Goal: Task Accomplishment & Management: Use online tool/utility

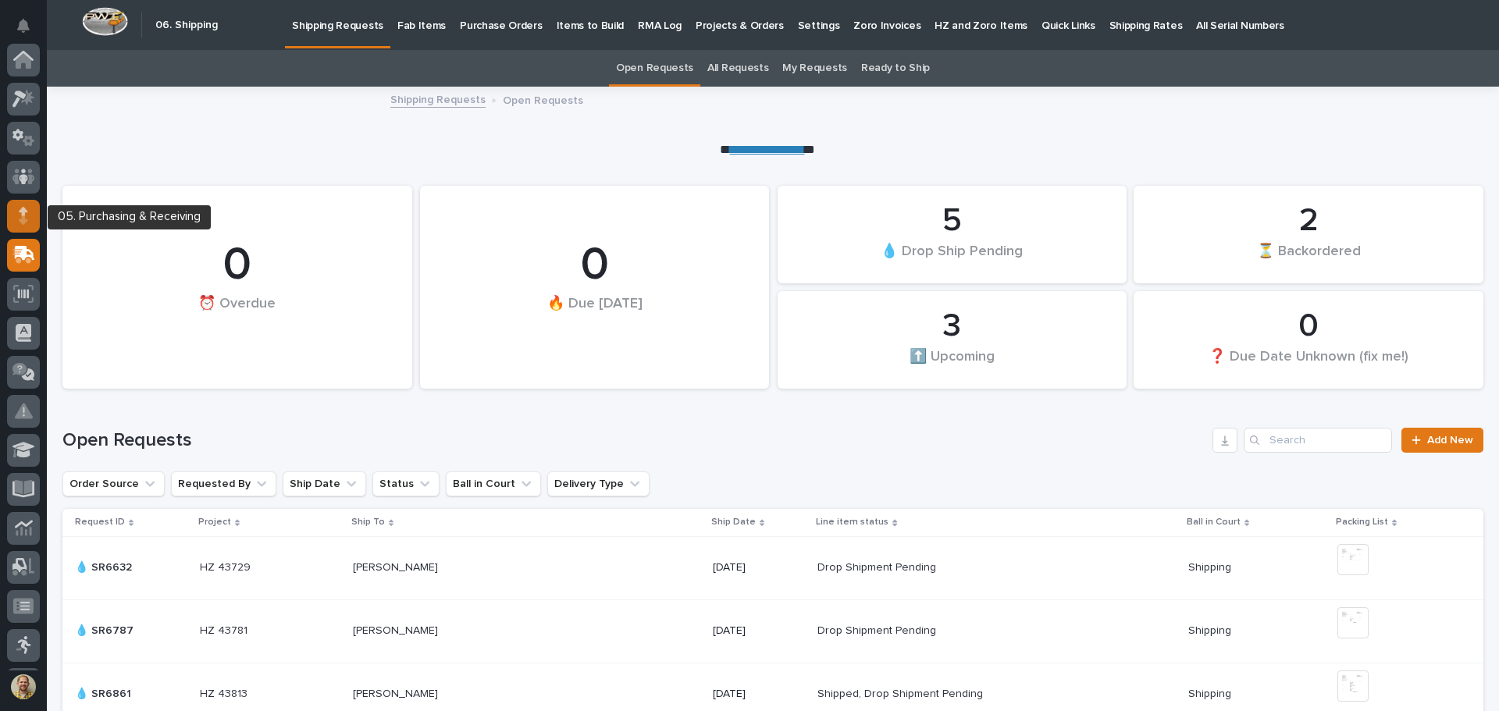
click at [34, 215] on div at bounding box center [23, 216] width 33 height 33
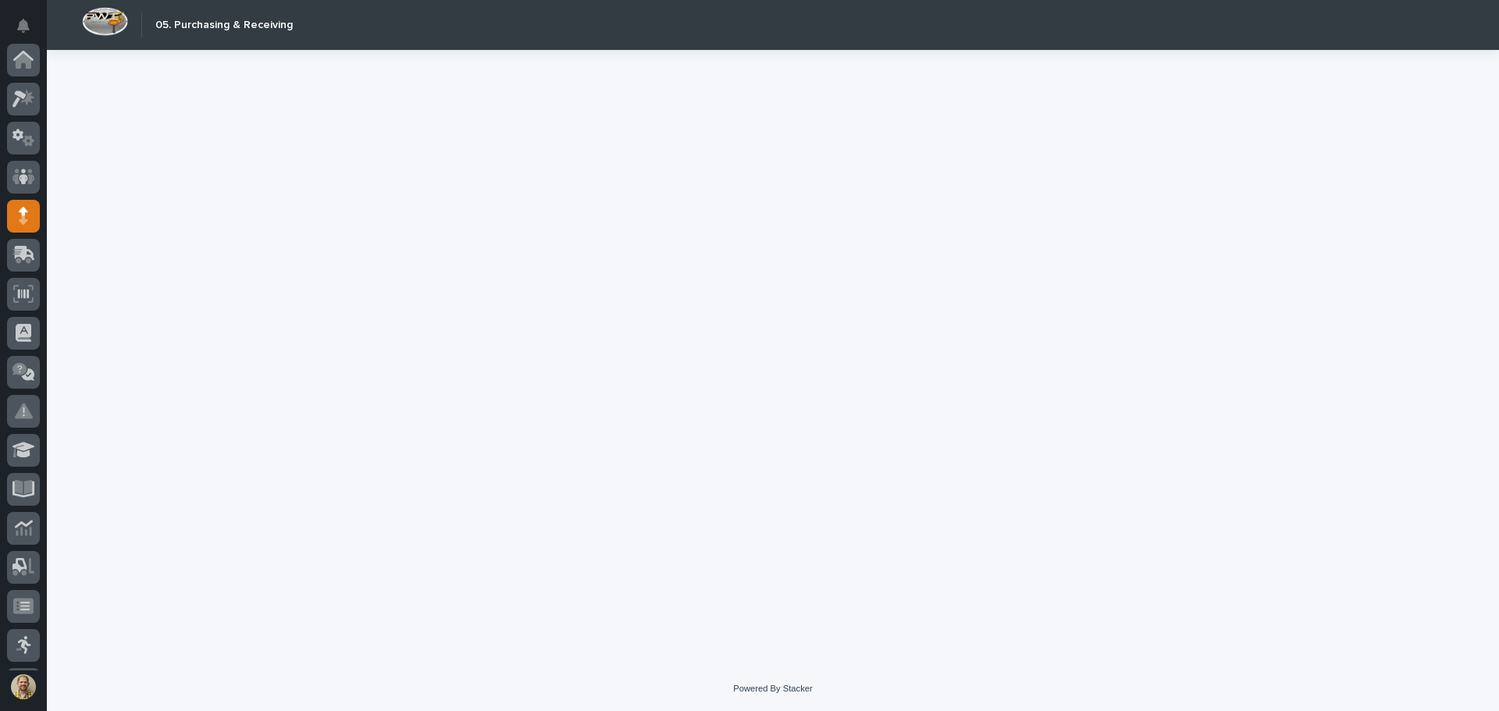
scroll to position [156, 0]
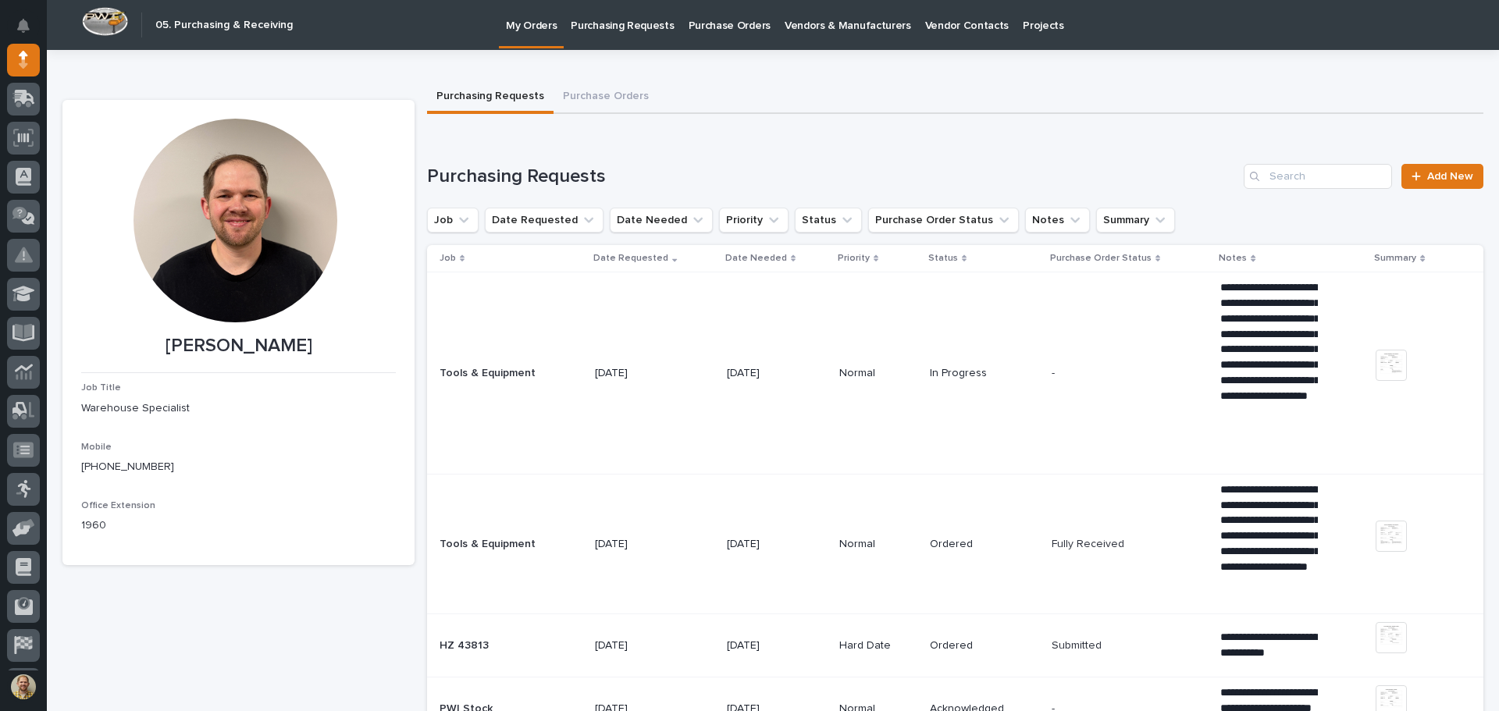
click at [728, 24] on p "Purchase Orders" at bounding box center [729, 16] width 82 height 33
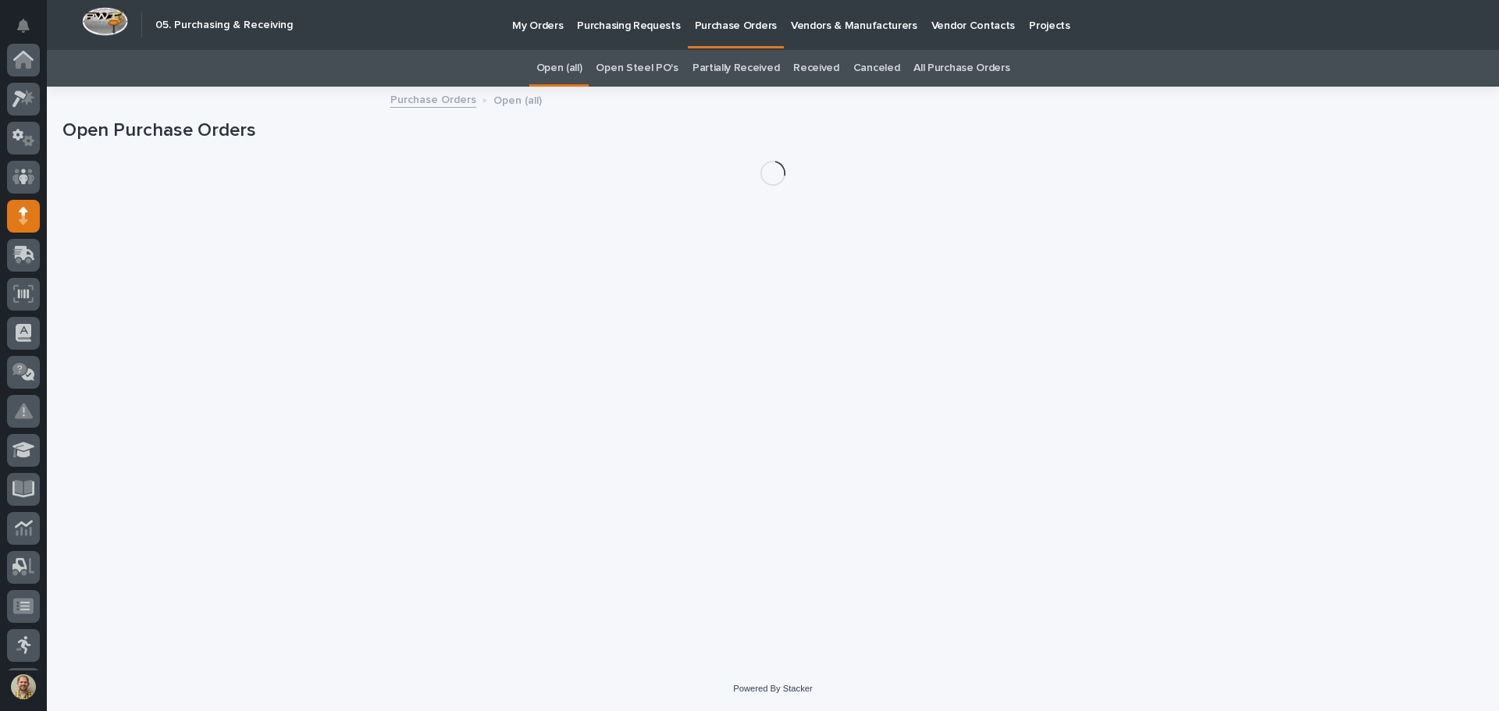
scroll to position [156, 0]
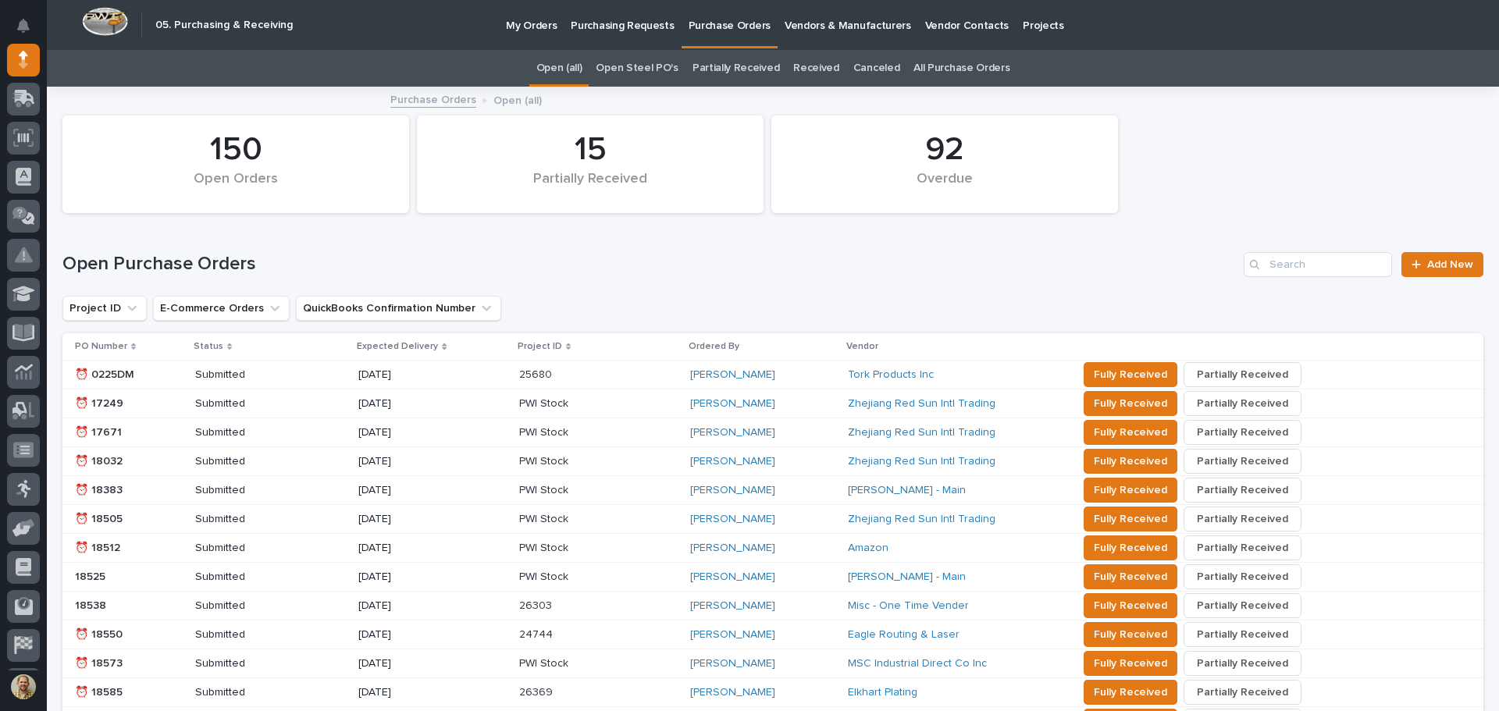
click at [967, 66] on link "All Purchase Orders" at bounding box center [961, 68] width 96 height 37
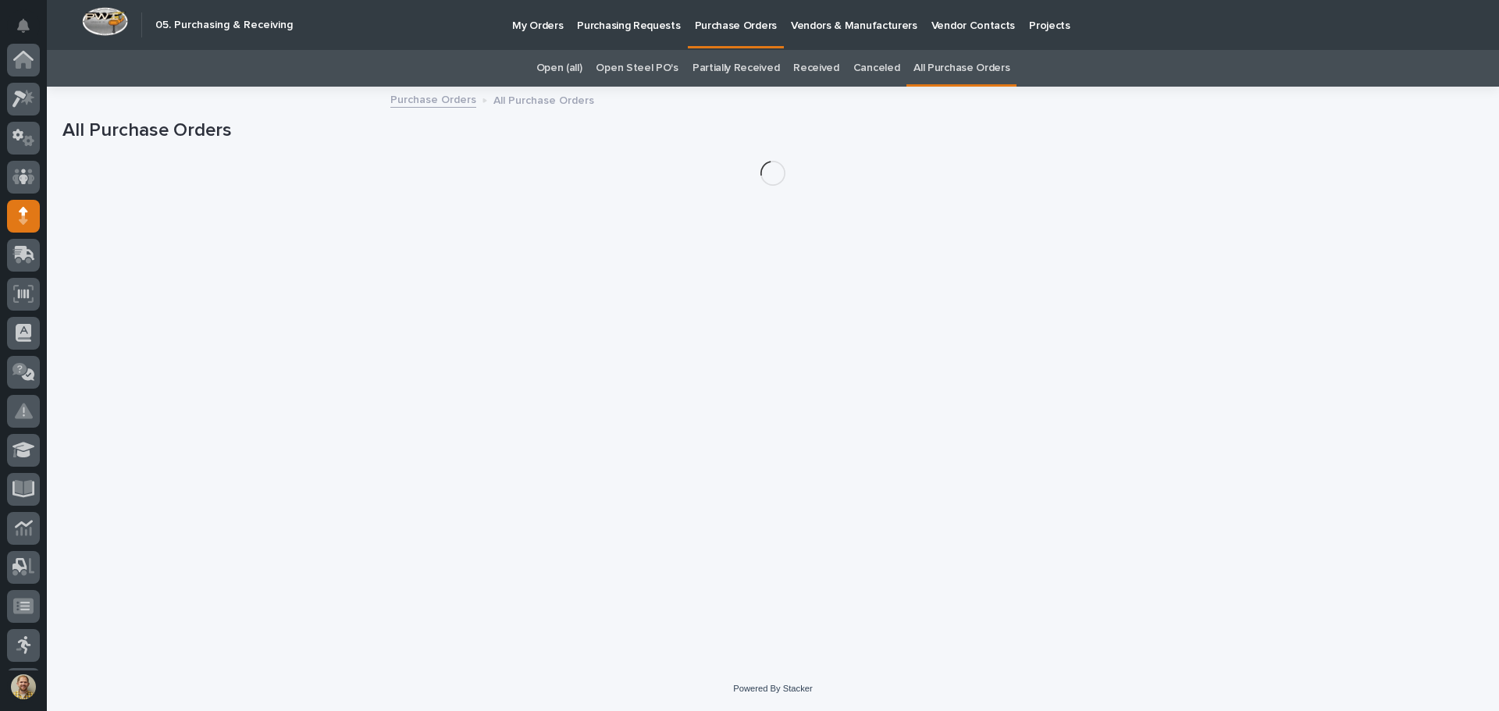
scroll to position [156, 0]
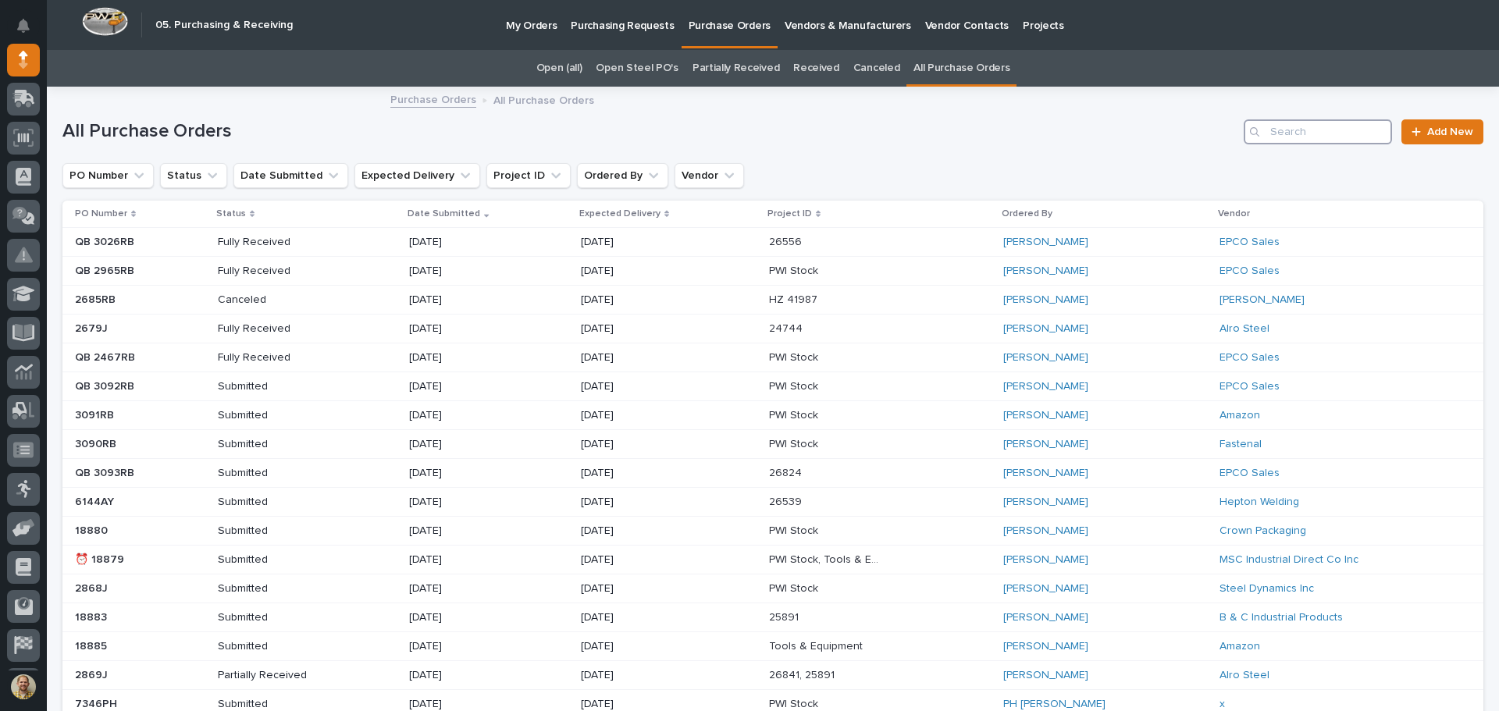
click at [1296, 123] on input "Search" at bounding box center [1318, 131] width 148 height 25
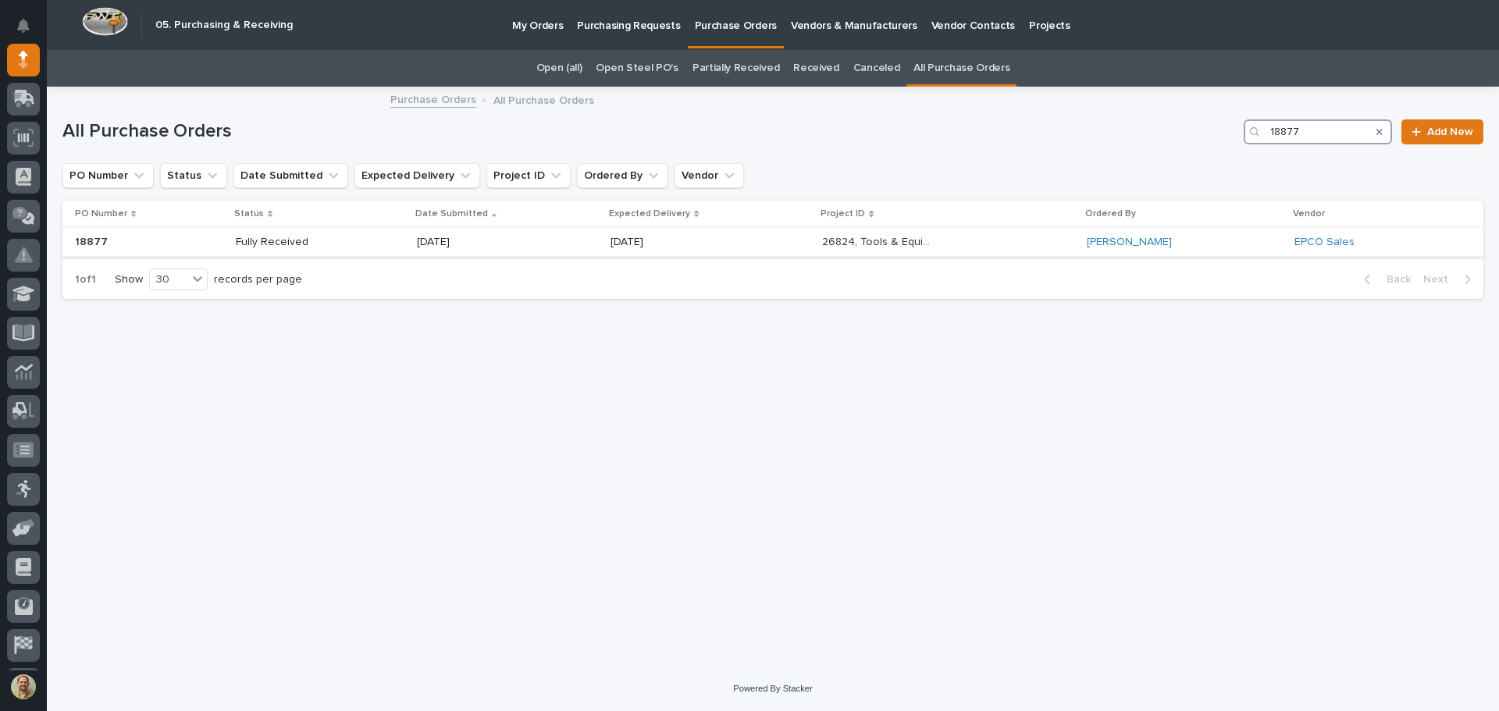
type input "18877"
click at [553, 241] on div "[DATE]" at bounding box center [507, 242] width 181 height 26
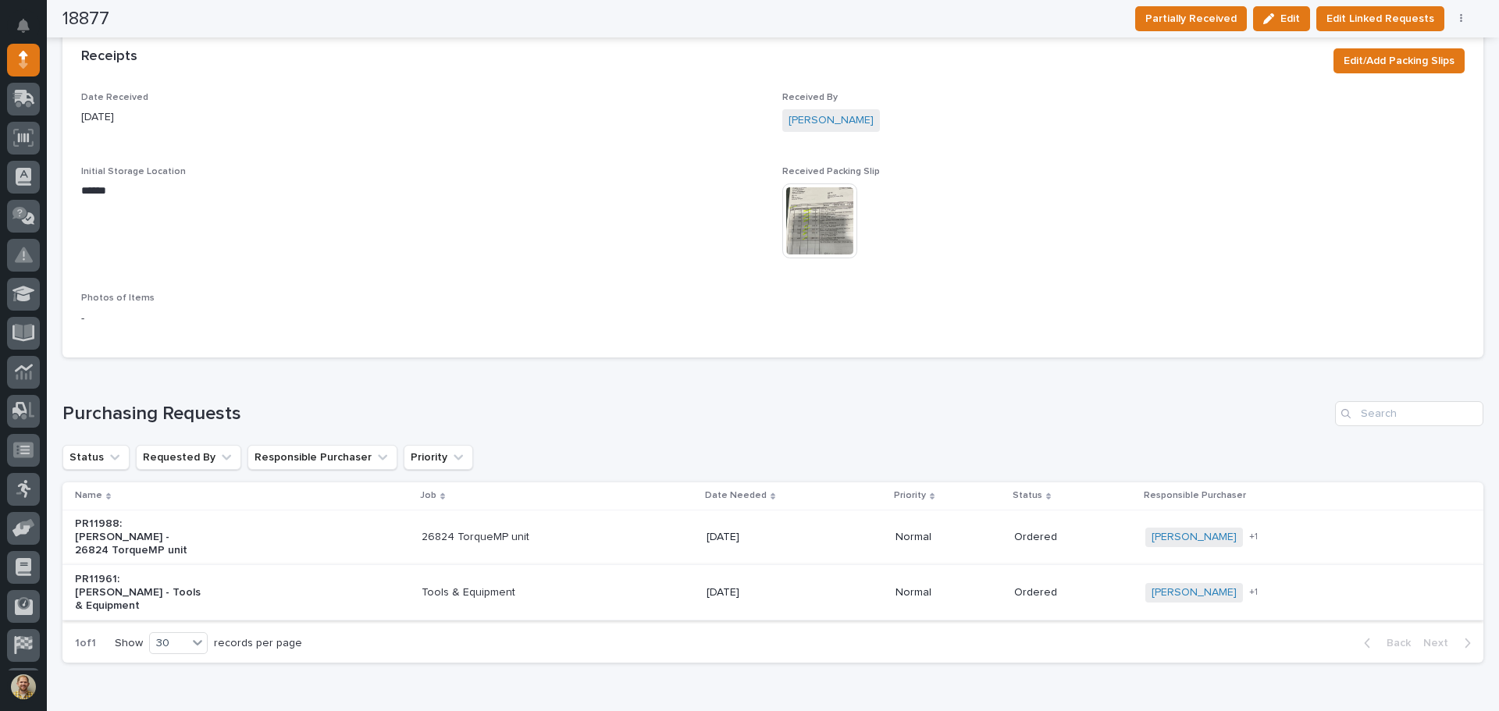
scroll to position [781, 0]
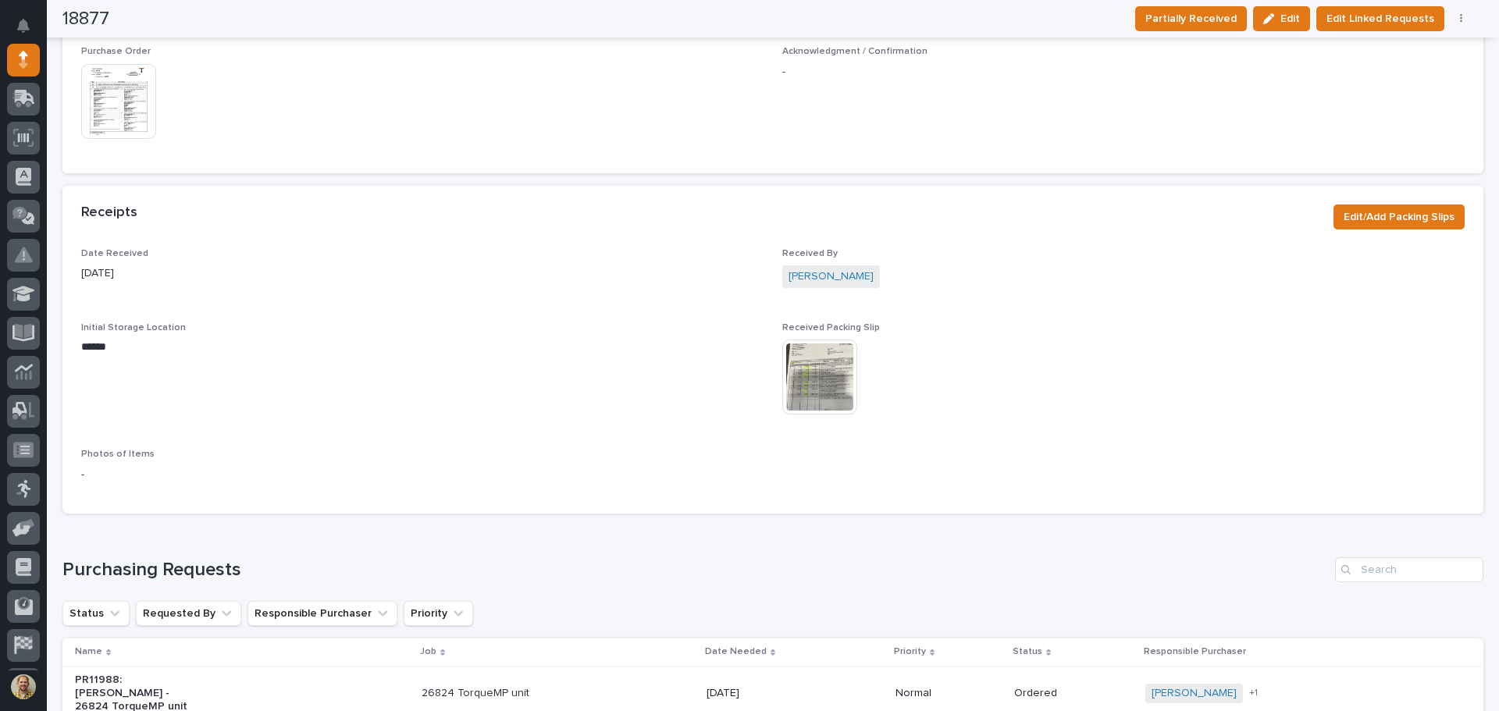
click at [122, 103] on img at bounding box center [118, 101] width 75 height 75
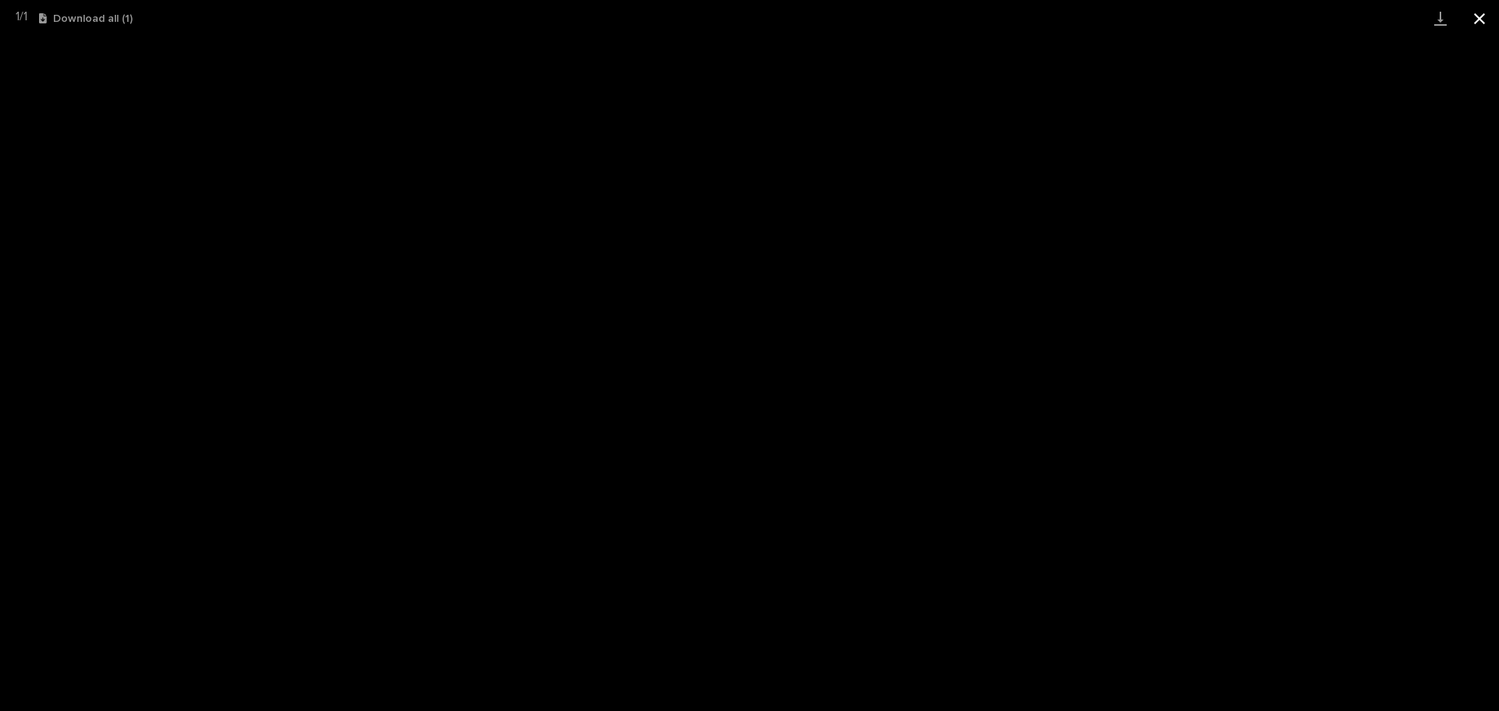
click at [1478, 12] on button "Close gallery" at bounding box center [1479, 18] width 39 height 37
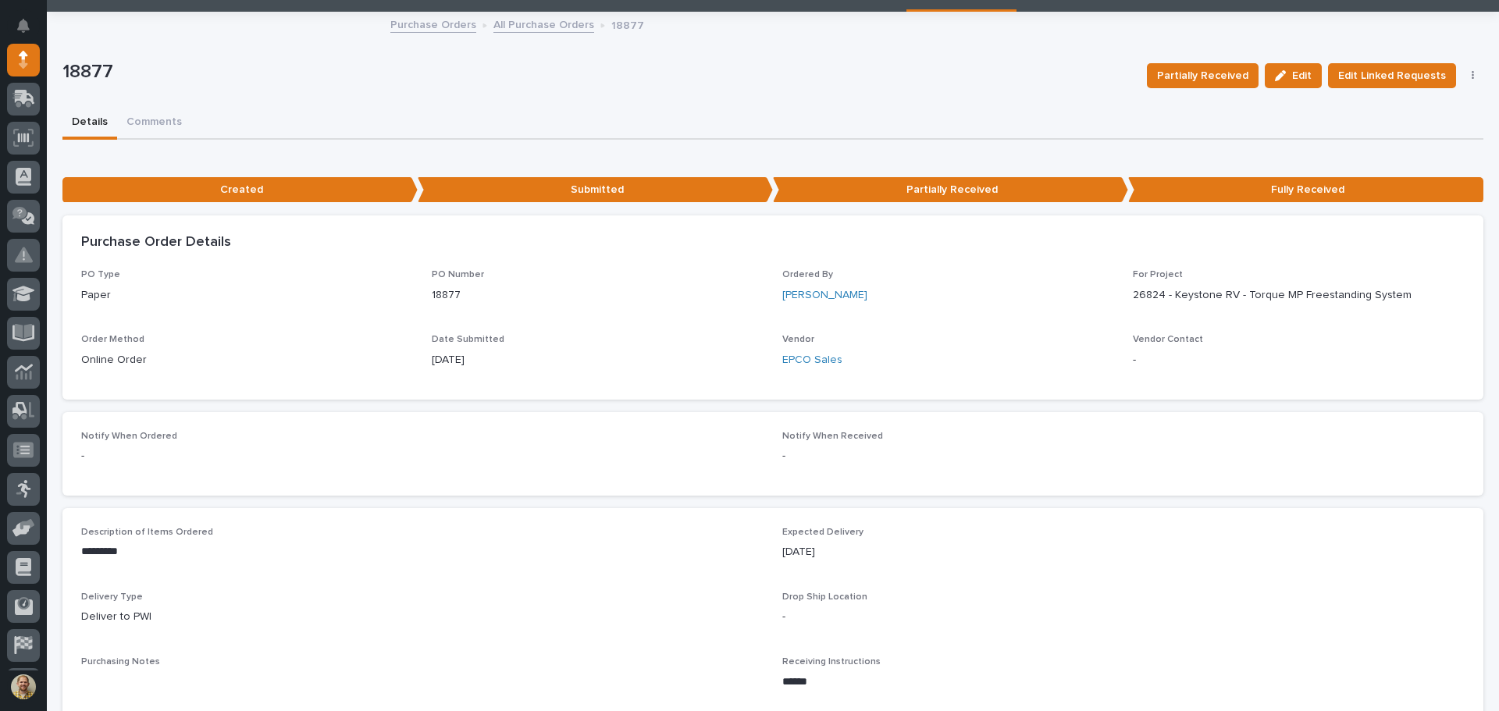
scroll to position [0, 0]
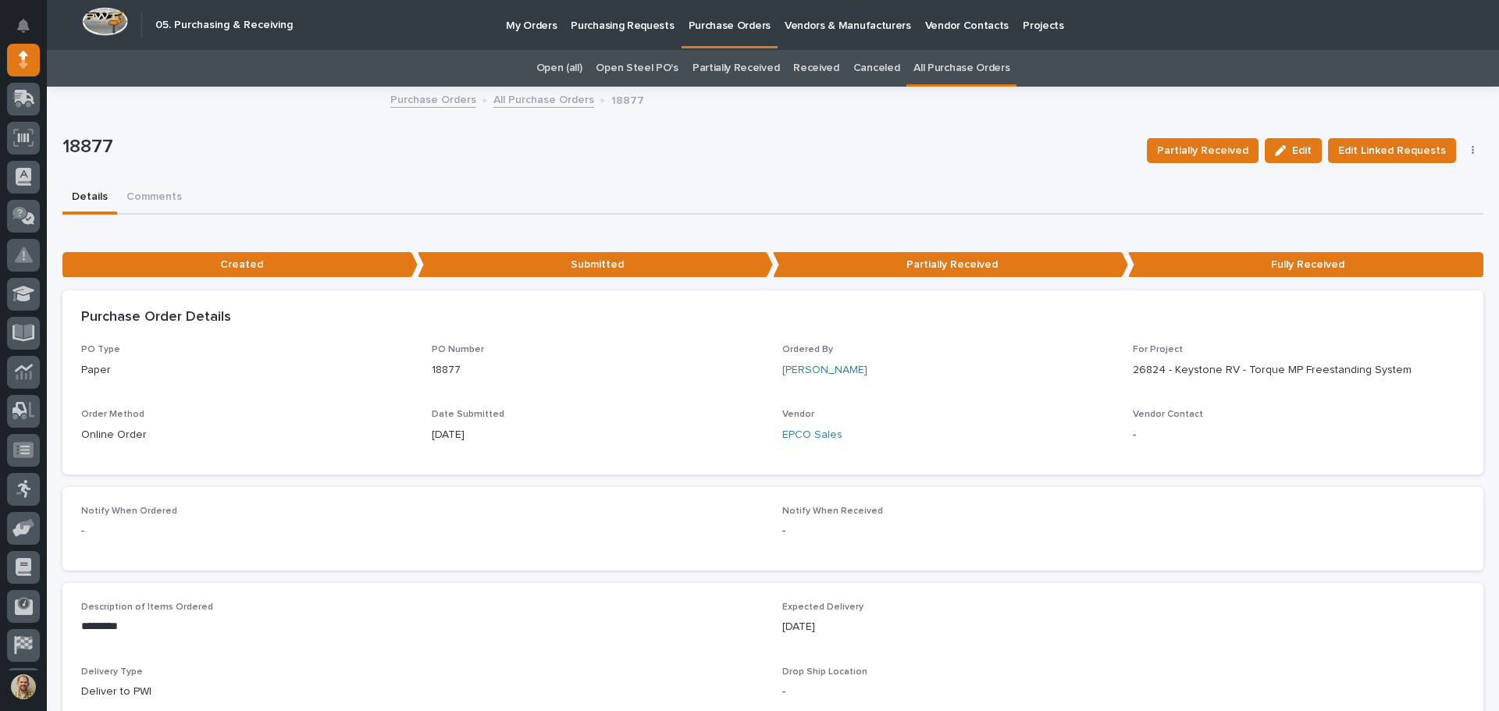
click at [539, 19] on p "My Orders" at bounding box center [531, 16] width 51 height 33
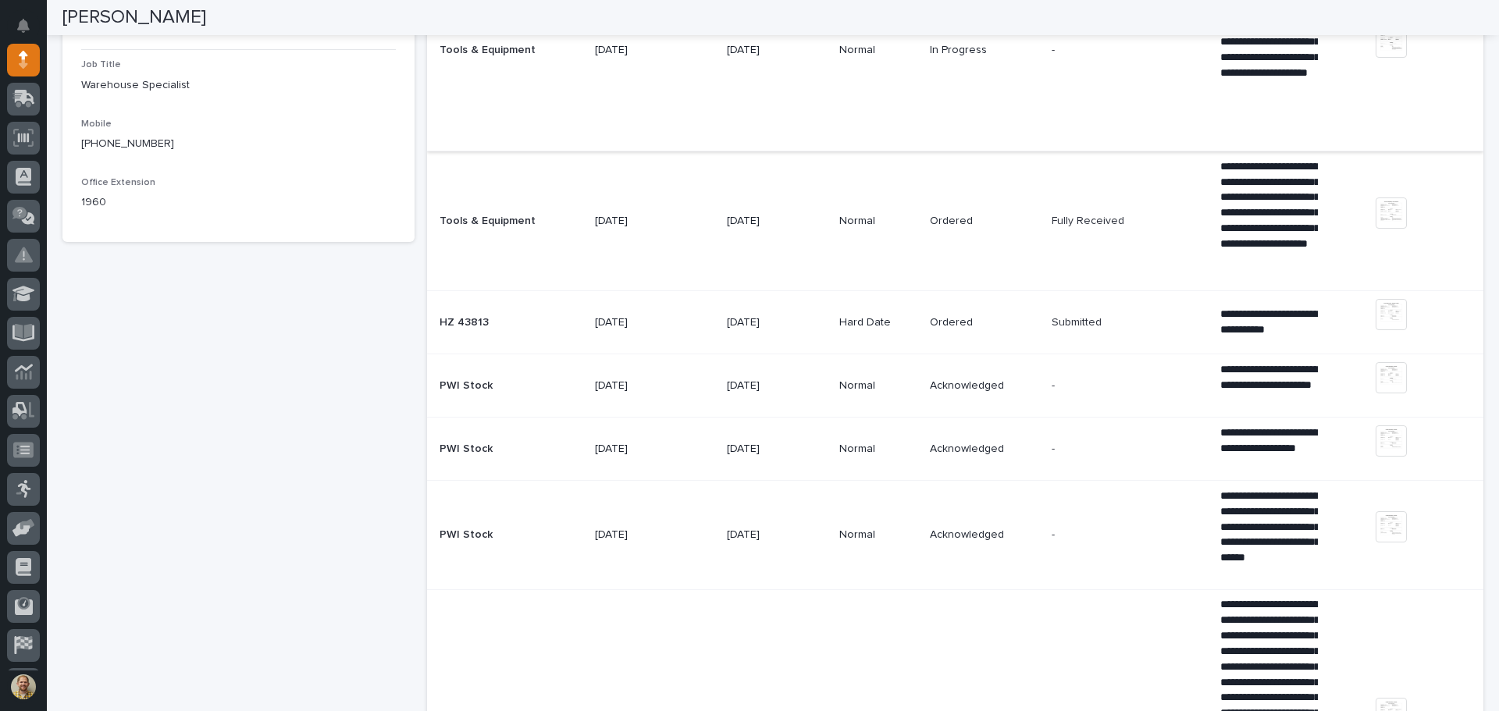
scroll to position [312, 0]
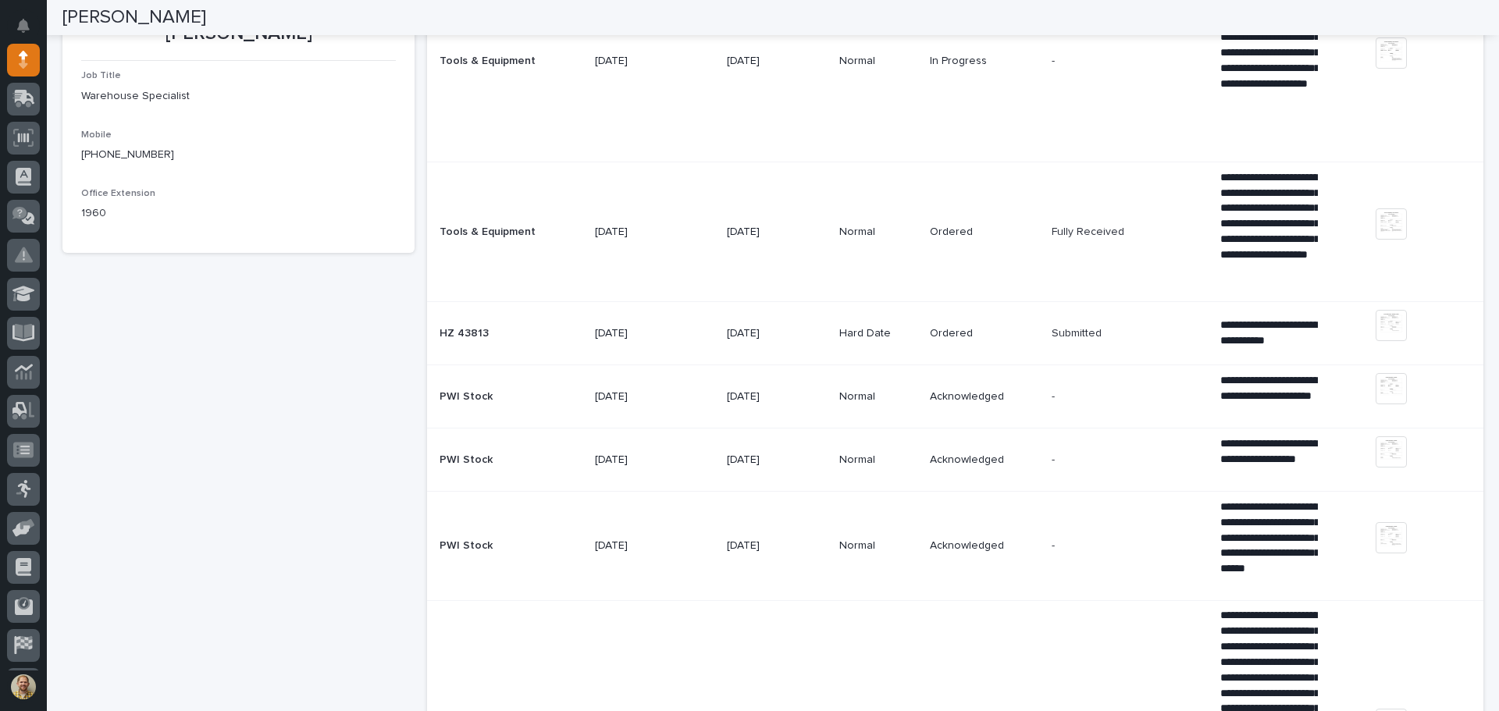
click at [482, 228] on p "Tools & Equipment" at bounding box center [488, 230] width 99 height 16
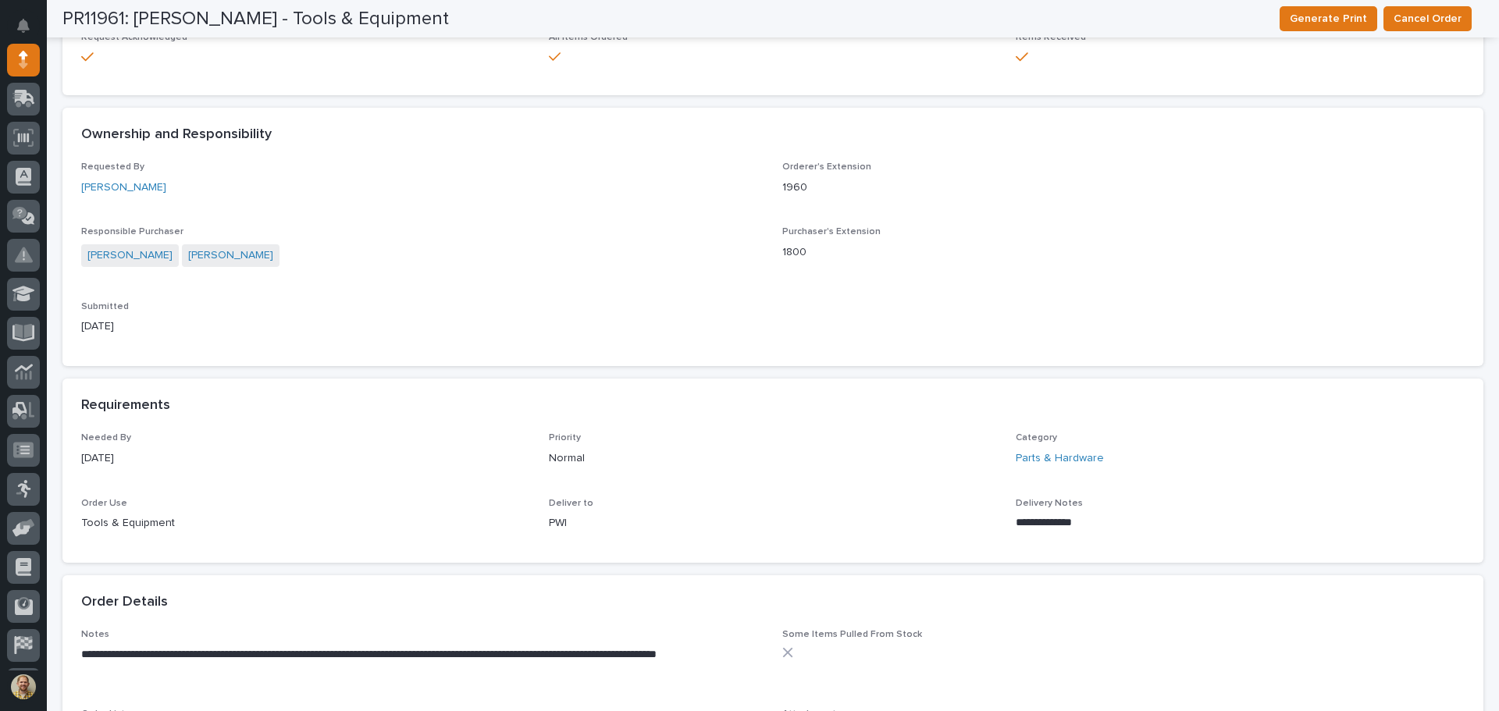
scroll to position [703, 0]
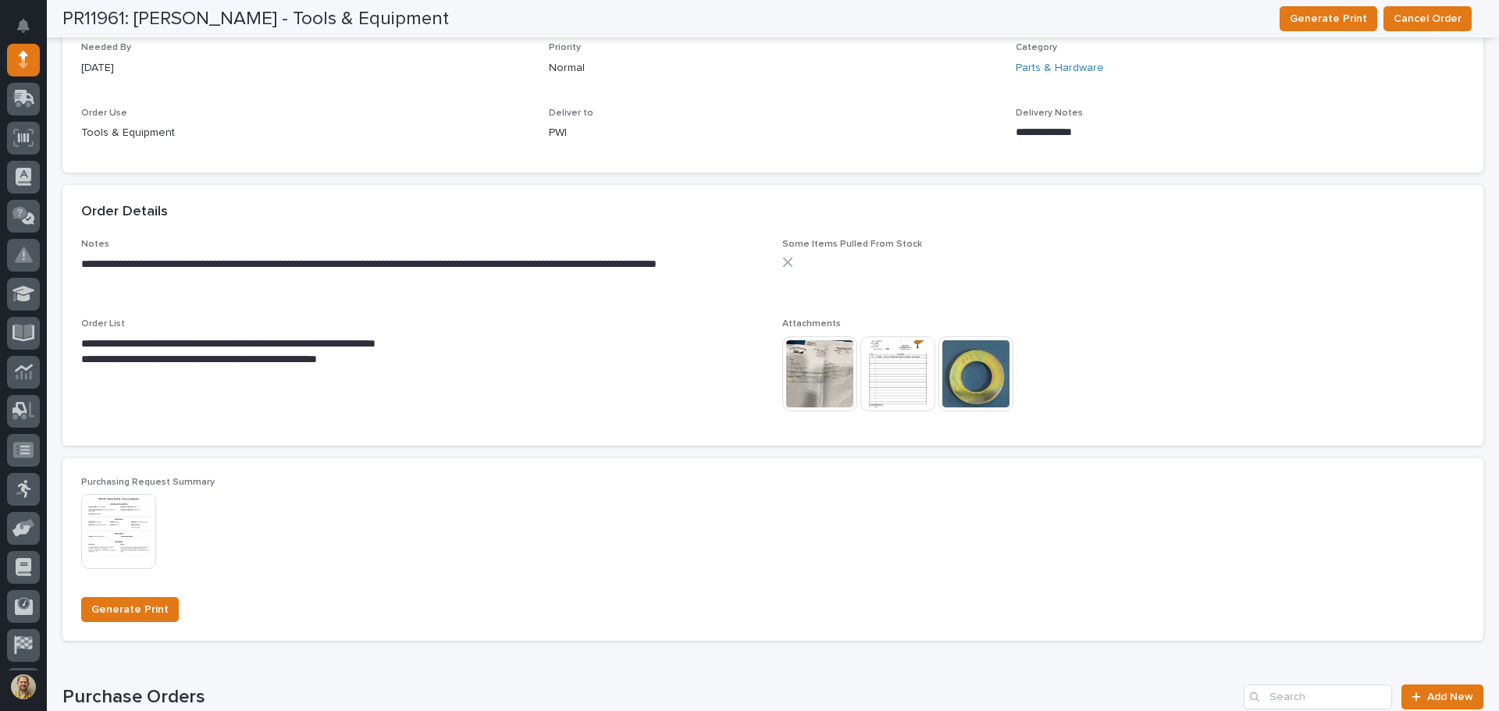
click at [810, 374] on img at bounding box center [819, 373] width 75 height 75
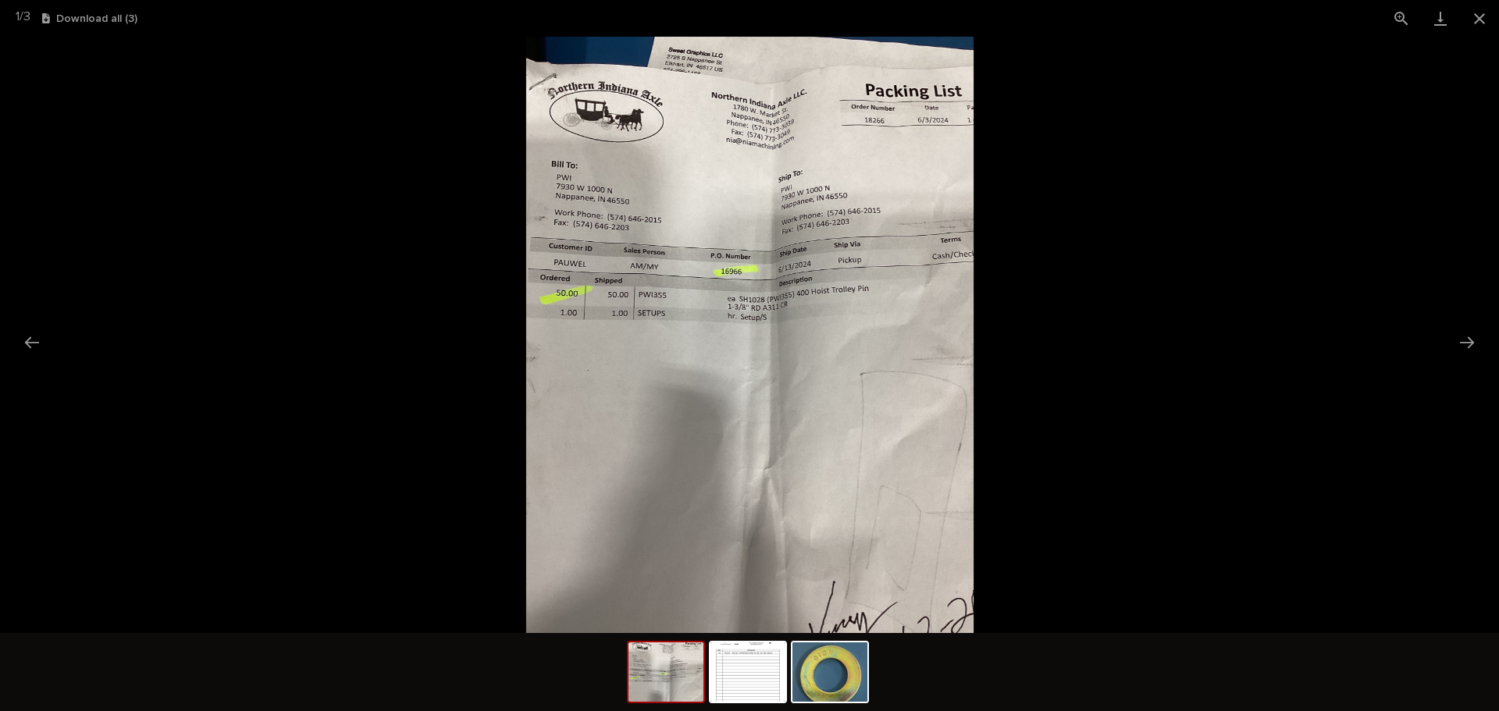
scroll to position [0, 0]
click at [1163, 301] on picture at bounding box center [749, 335] width 1499 height 596
click at [1481, 20] on button "Close gallery" at bounding box center [1479, 18] width 39 height 37
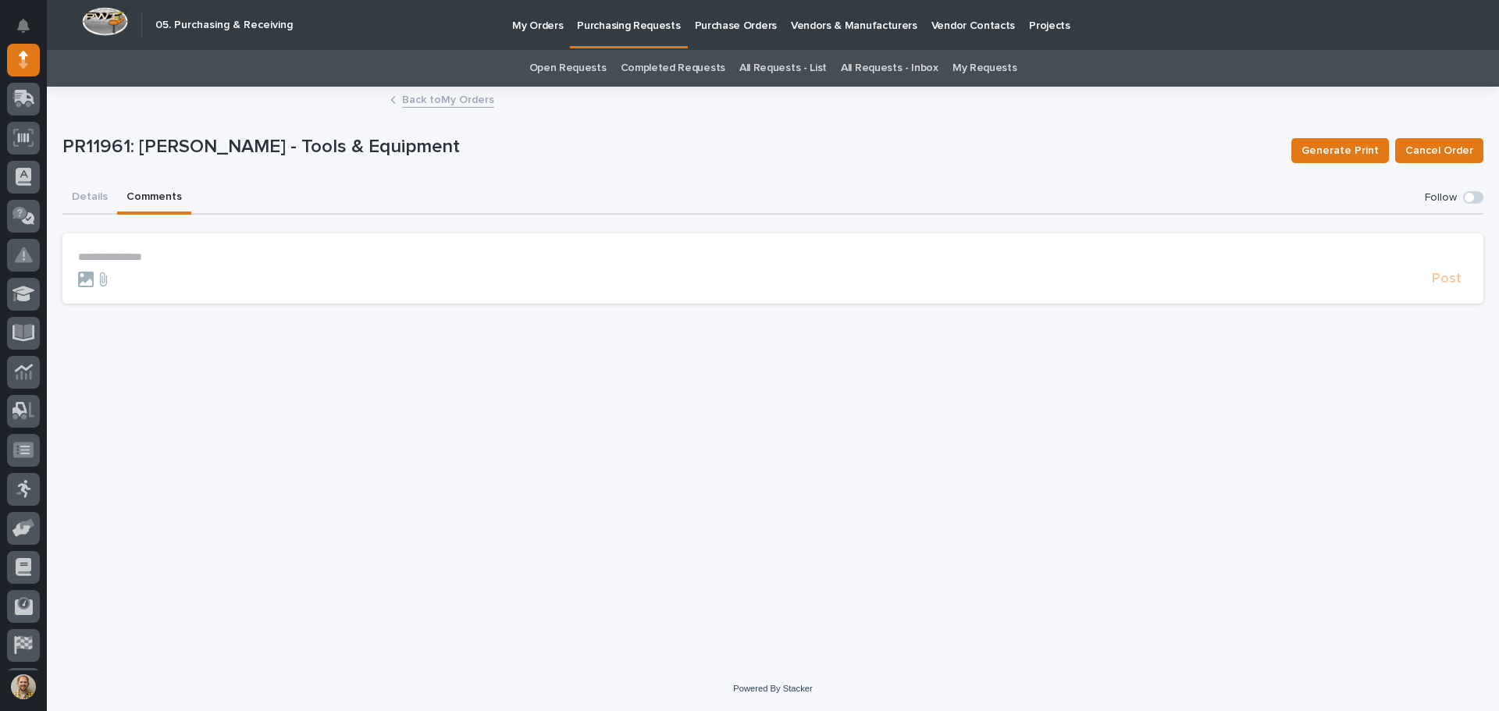
click at [165, 201] on button "Comments" at bounding box center [154, 198] width 74 height 33
click at [165, 252] on p "**********" at bounding box center [772, 257] width 1389 height 13
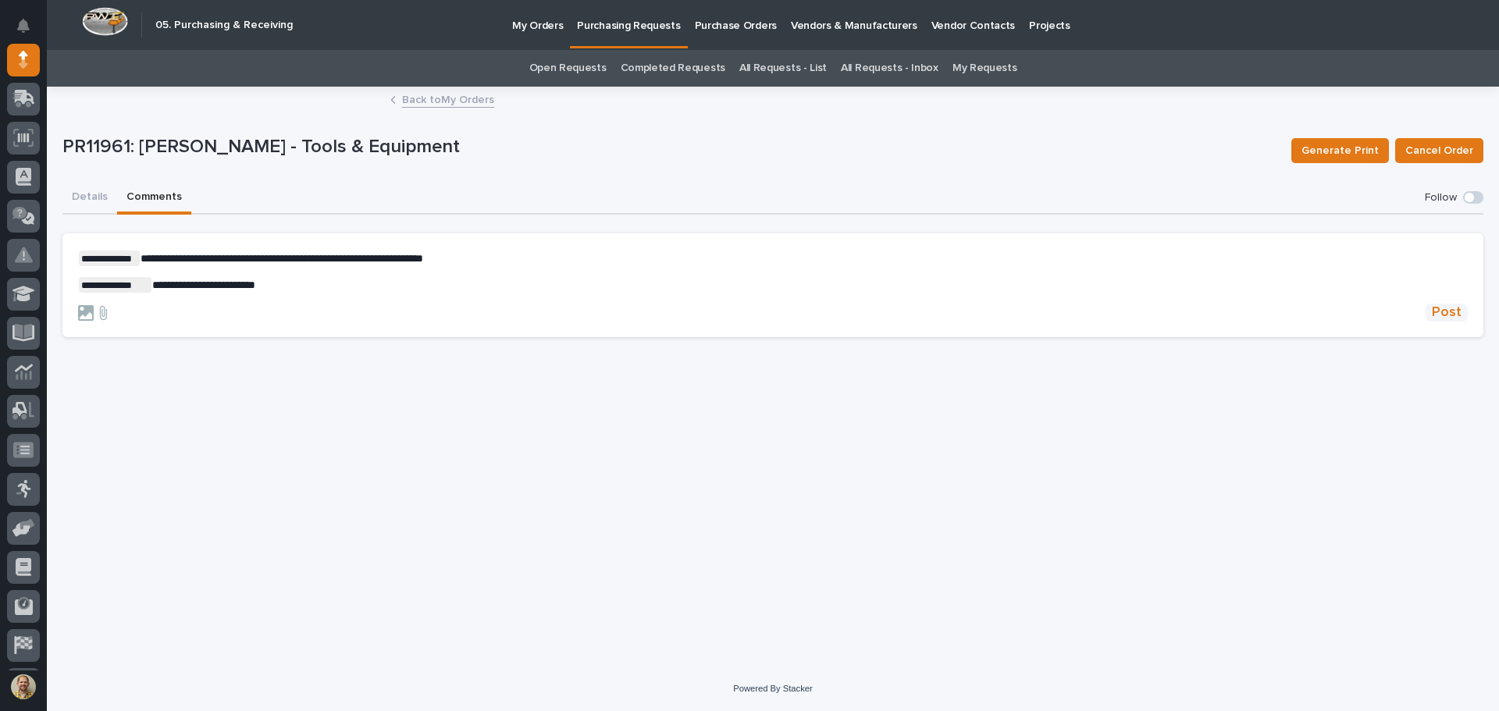
click at [1443, 319] on span "Post" at bounding box center [1447, 313] width 30 height 18
